Goal: Information Seeking & Learning: Learn about a topic

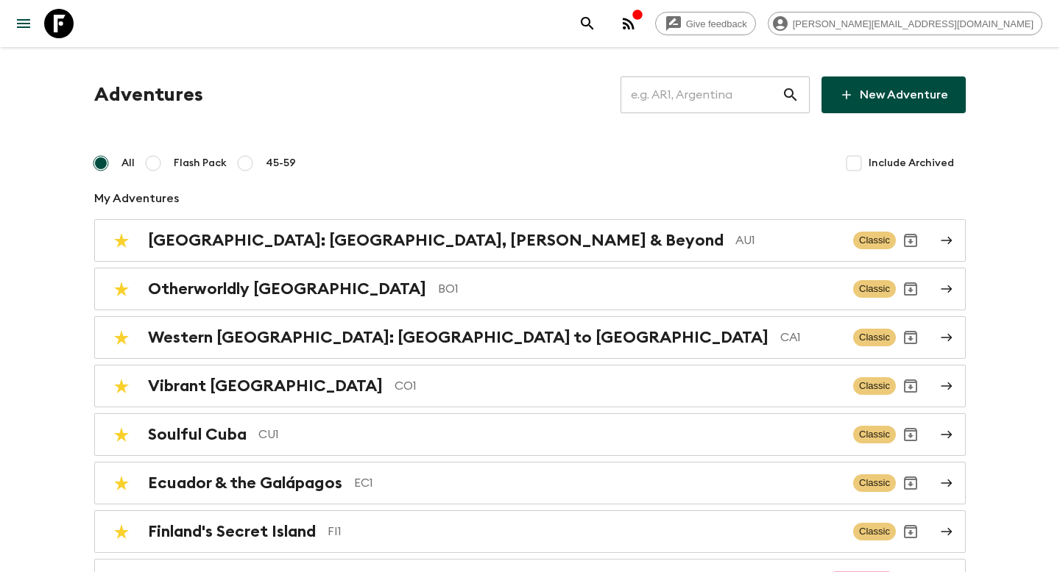
click at [681, 99] on input "text" at bounding box center [700, 94] width 161 height 41
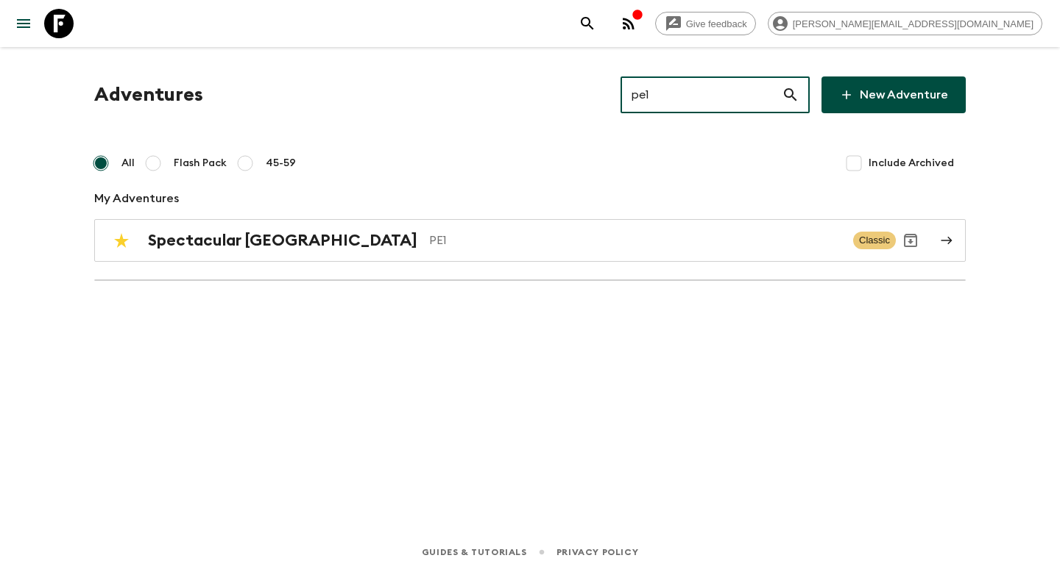
type input "pe1"
click at [512, 262] on div "Adventures pe1 ​ New Adventure All Flash Pack 45-59 Include Archived My Adventu…" at bounding box center [530, 188] width 906 height 222
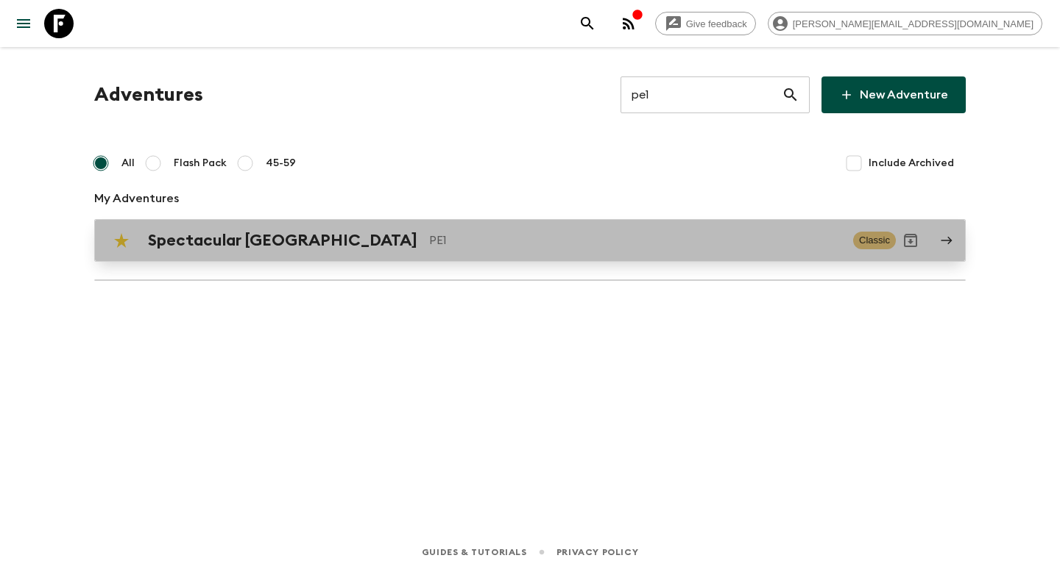
click at [513, 258] on link "Spectacular Peru PE1 Classic" at bounding box center [529, 240] width 871 height 43
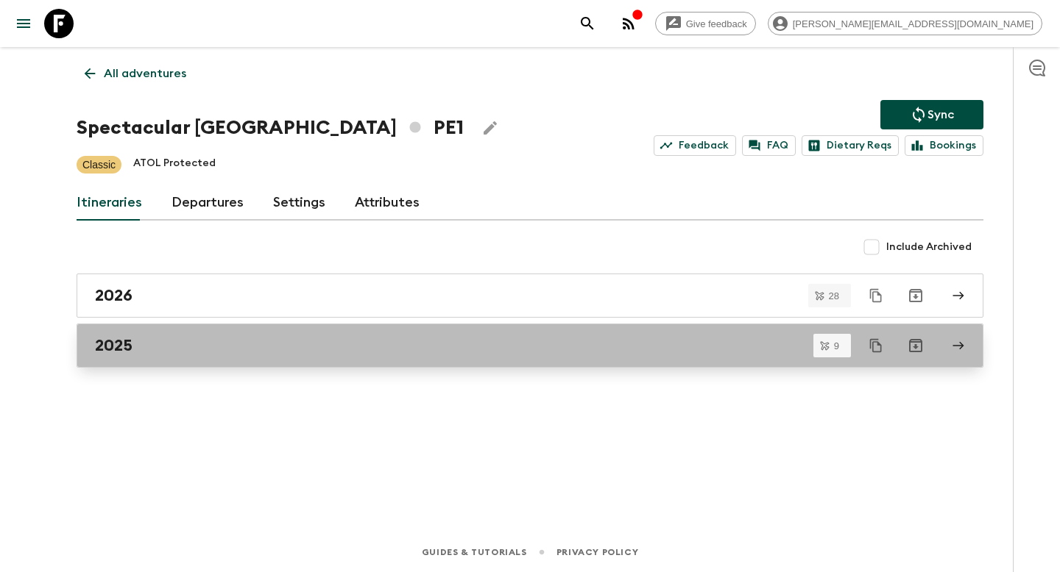
click at [231, 338] on div "2025" at bounding box center [516, 345] width 842 height 19
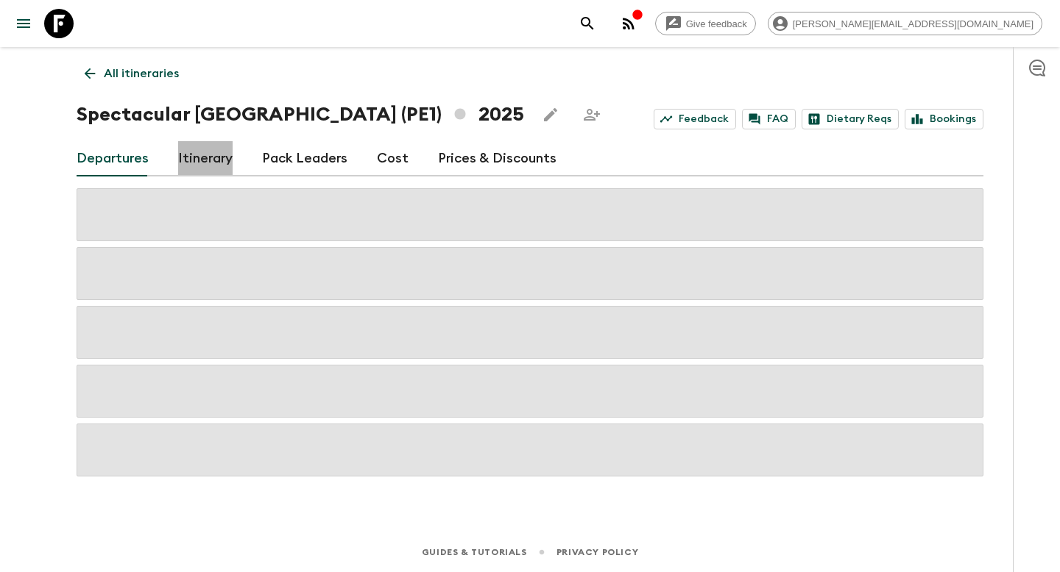
click at [217, 157] on link "Itinerary" at bounding box center [205, 158] width 54 height 35
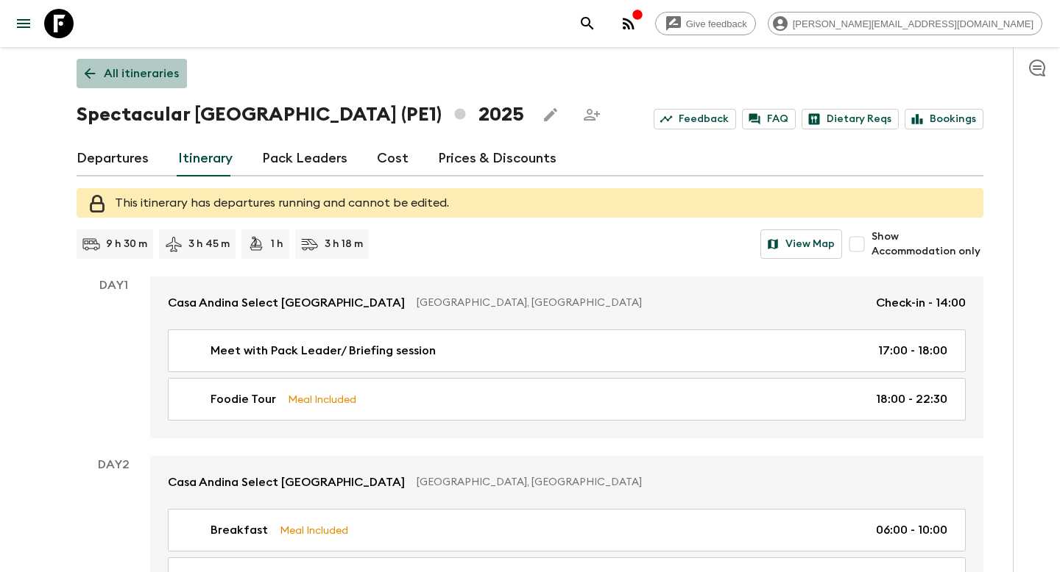
click at [132, 69] on p "All itineraries" at bounding box center [141, 74] width 75 height 18
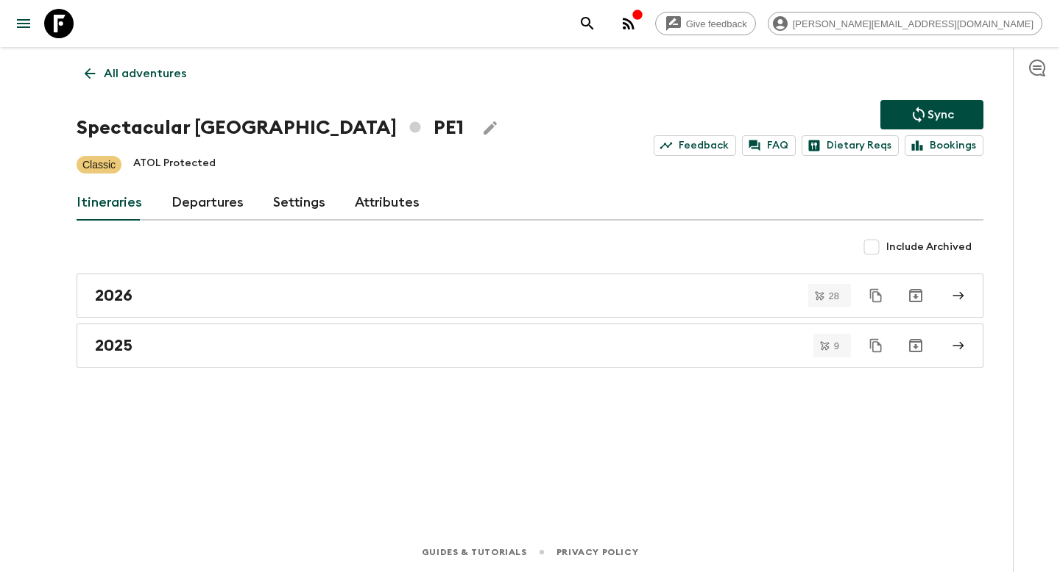
drag, startPoint x: 629, startPoint y: 166, endPoint x: 595, endPoint y: 165, distance: 33.9
click at [614, 165] on div "Classic ATOL Protected" at bounding box center [530, 165] width 906 height 18
click at [171, 65] on p "All adventures" at bounding box center [145, 74] width 82 height 18
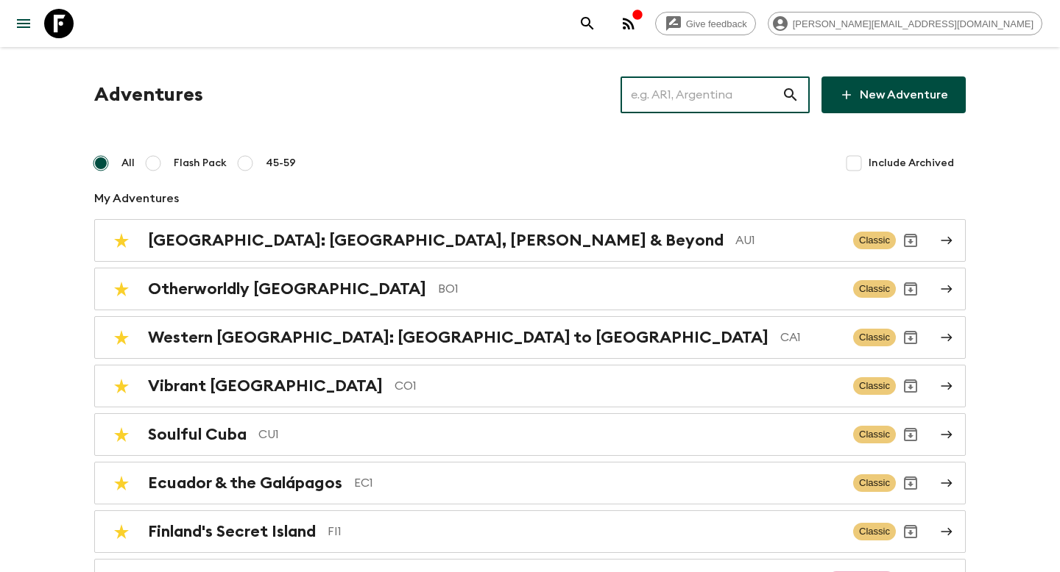
click at [712, 96] on input "text" at bounding box center [700, 94] width 161 height 41
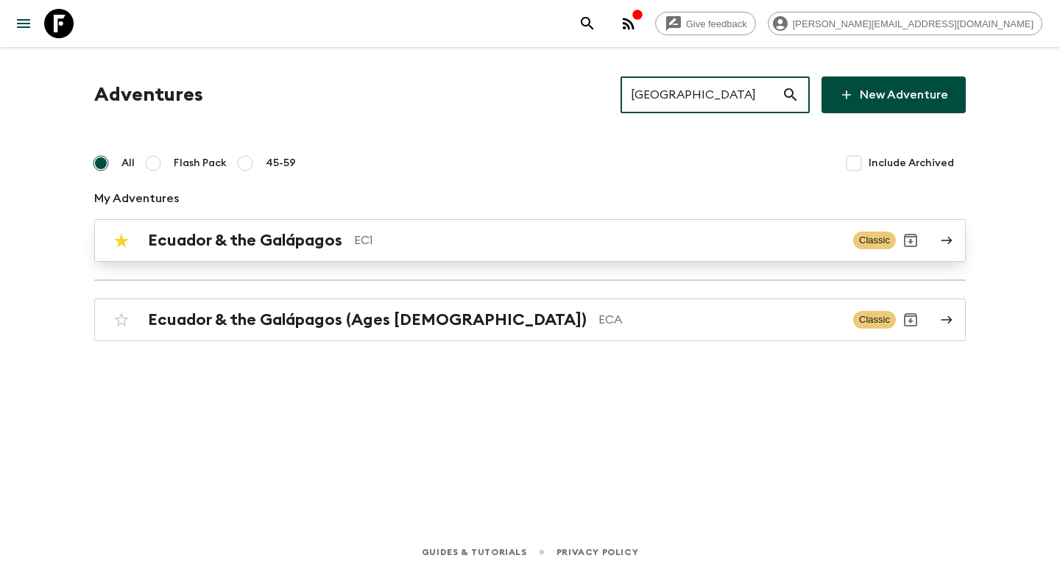
type input "ecuador"
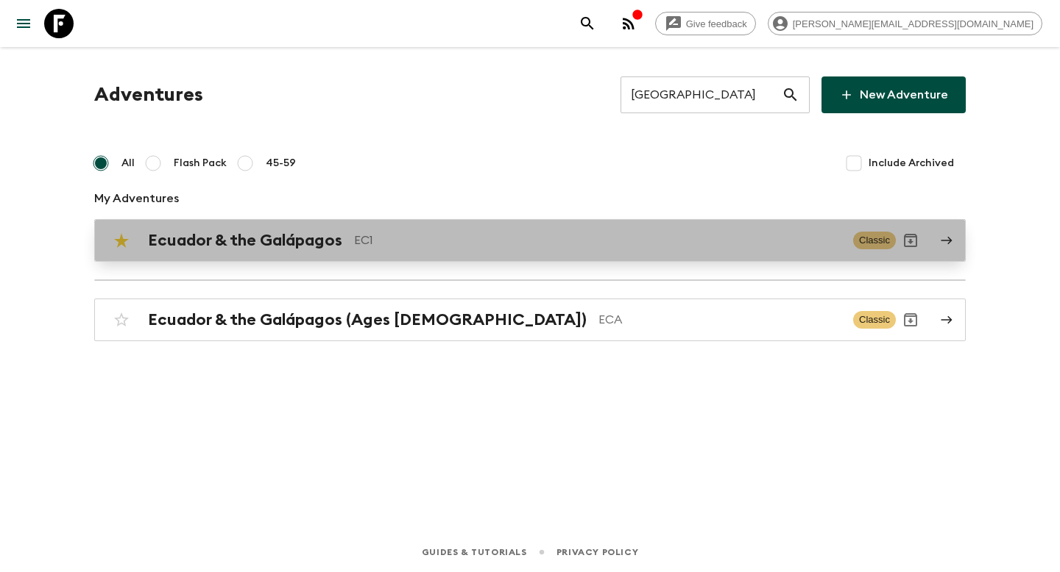
click at [518, 249] on p "EC1" at bounding box center [597, 241] width 487 height 18
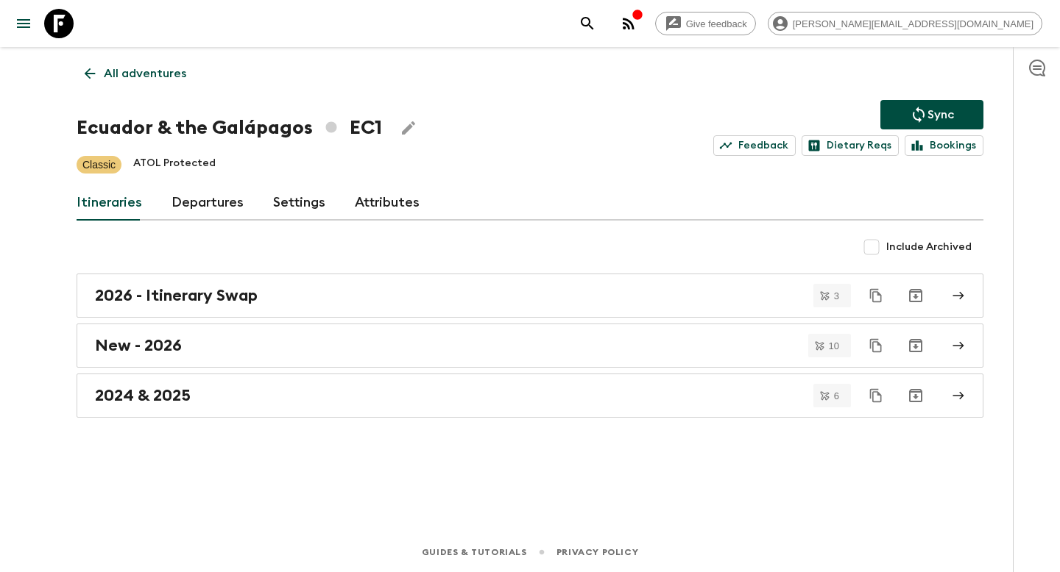
click at [191, 207] on link "Departures" at bounding box center [207, 202] width 72 height 35
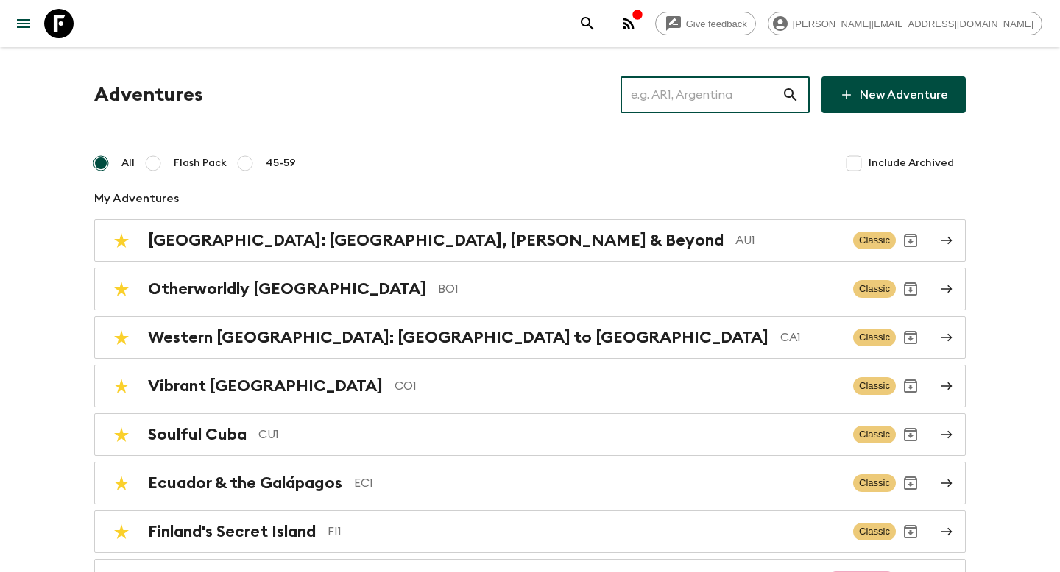
click at [739, 93] on input "text" at bounding box center [700, 94] width 161 height 41
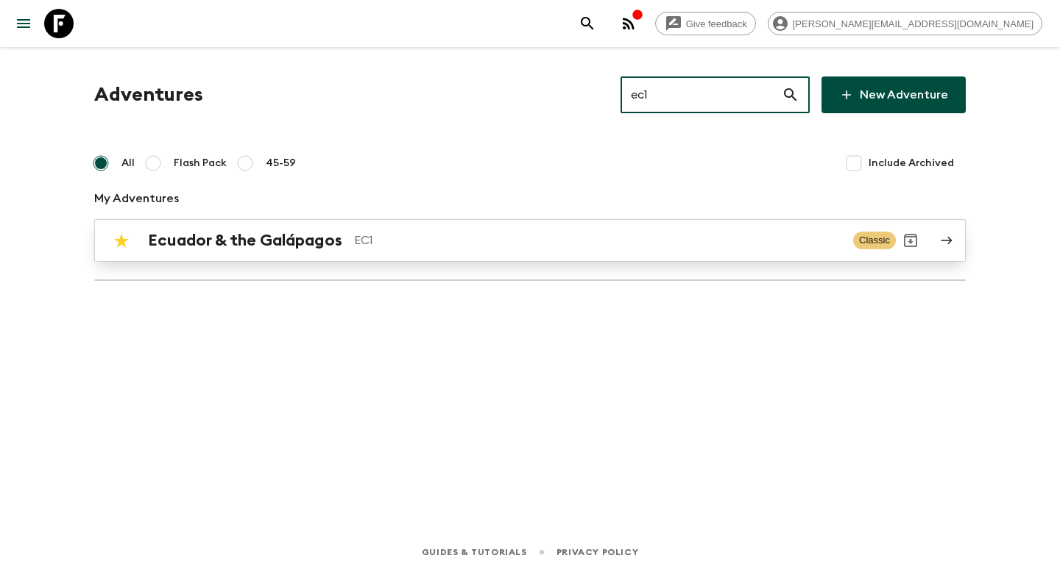
type input "ec1"
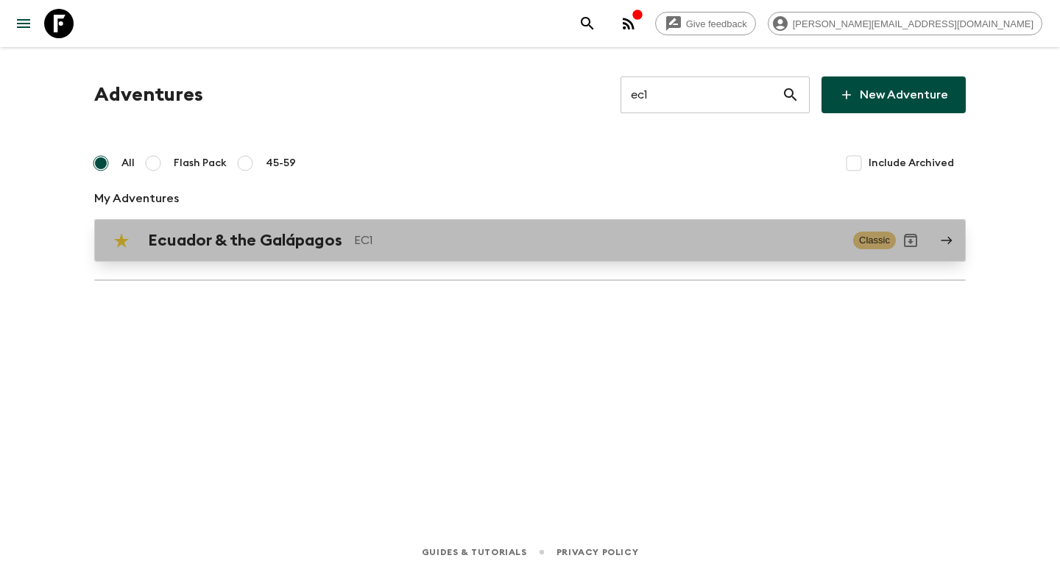
click at [416, 244] on p "EC1" at bounding box center [597, 241] width 487 height 18
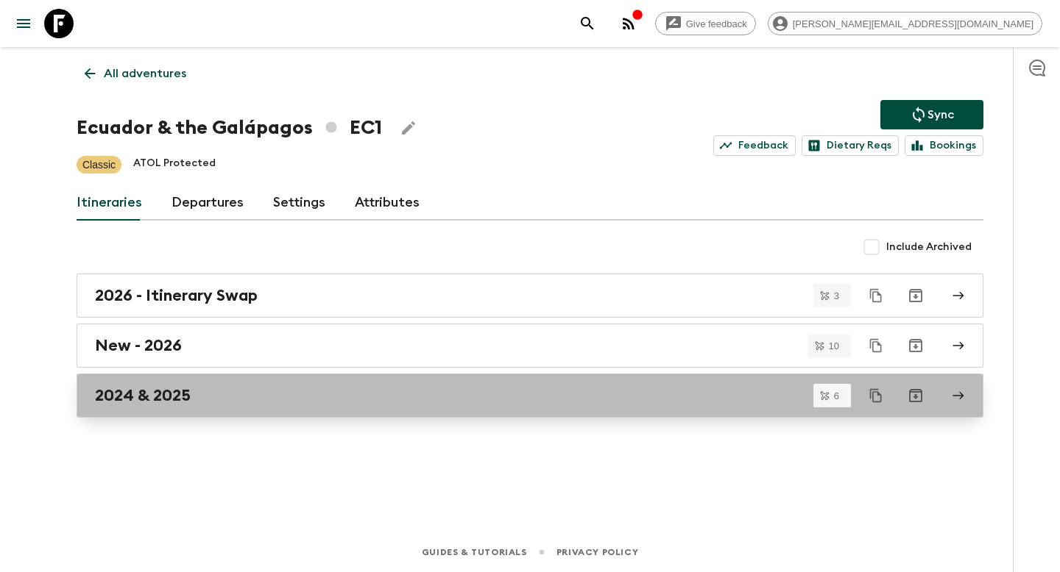
click at [175, 395] on h2 "2024 & 2025" at bounding box center [143, 395] width 96 height 19
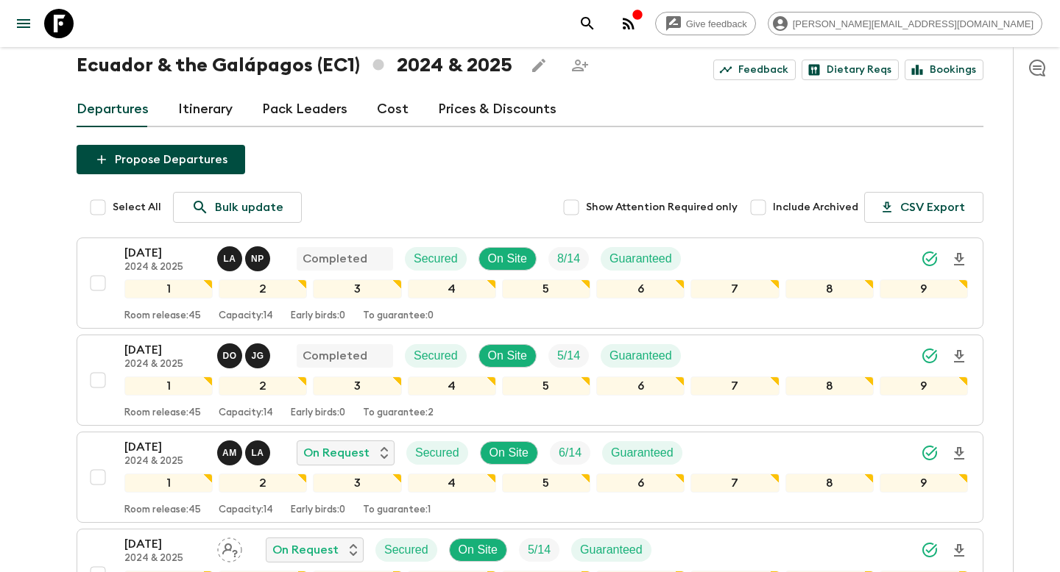
scroll to position [51, 0]
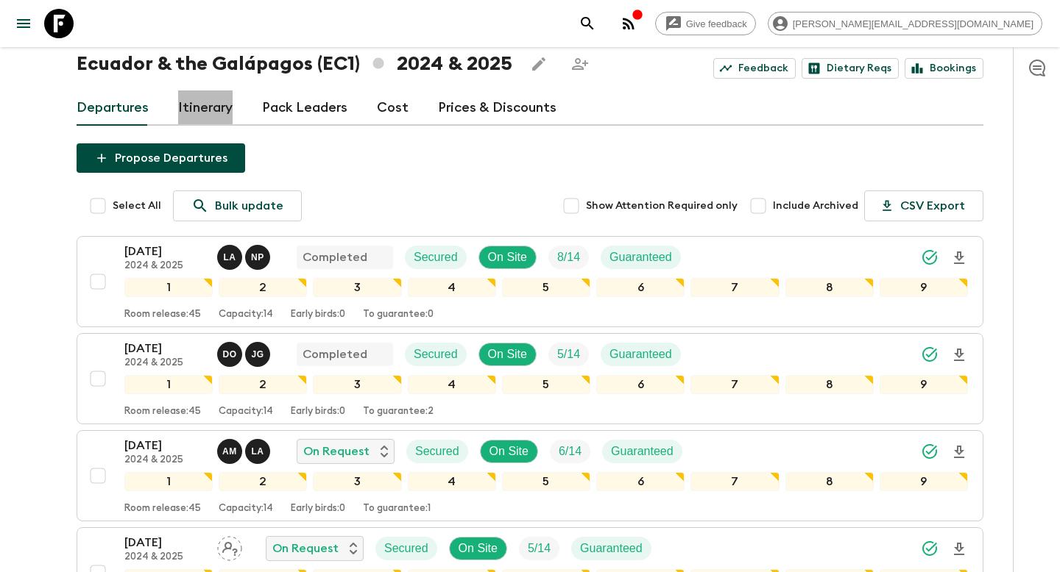
click at [196, 116] on link "Itinerary" at bounding box center [205, 108] width 54 height 35
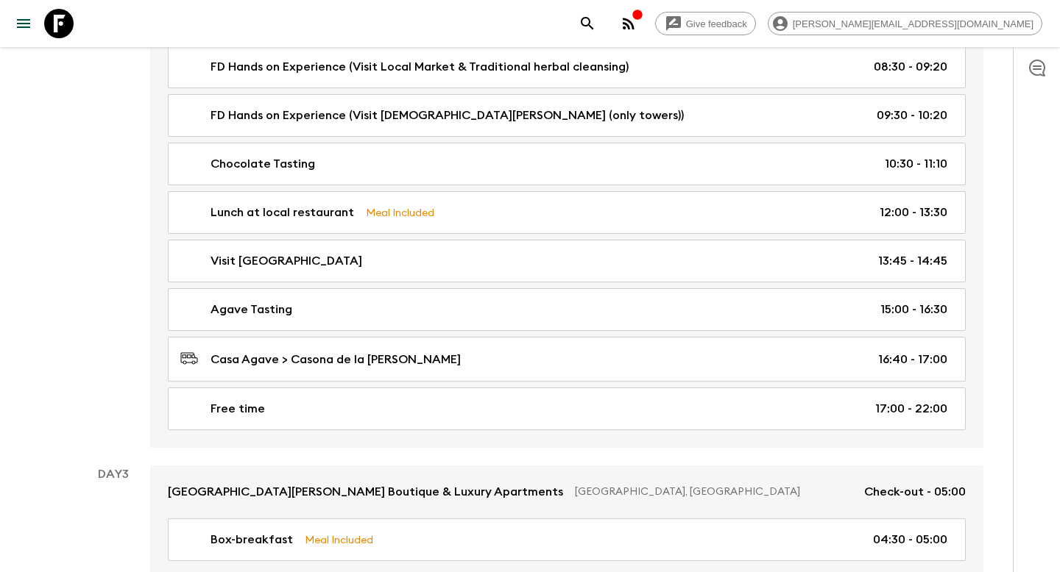
scroll to position [477, 0]
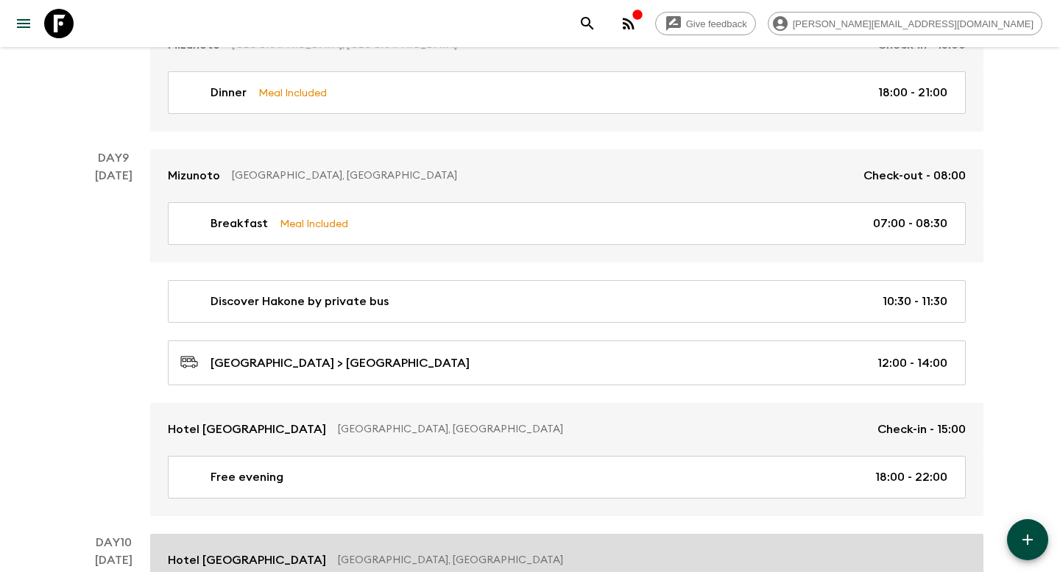
scroll to position [3851, 0]
